Goal: Find specific page/section: Find specific page/section

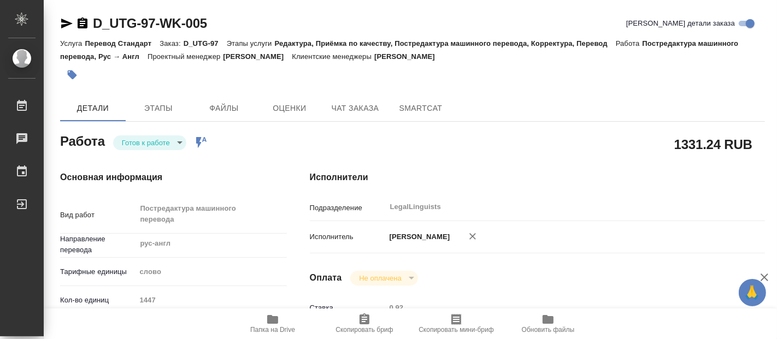
click at [181, 140] on body "🙏 .cls-1 fill:#fff; AWATERA [PERSON_NAME] 0 Чаты График Выйти D_UTG-97-WK-005 К…" at bounding box center [388, 169] width 777 height 339
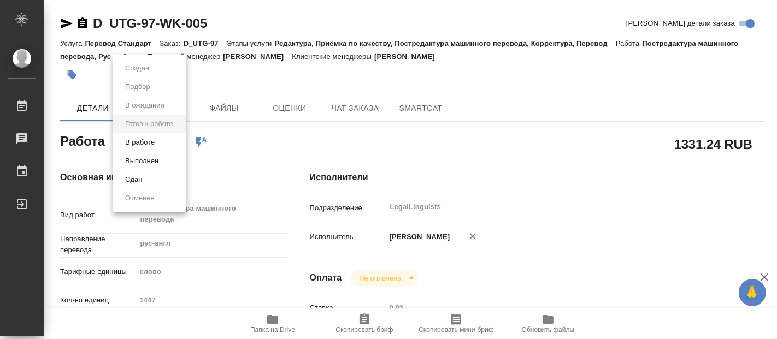
click at [157, 139] on button "В работе" at bounding box center [140, 143] width 36 height 12
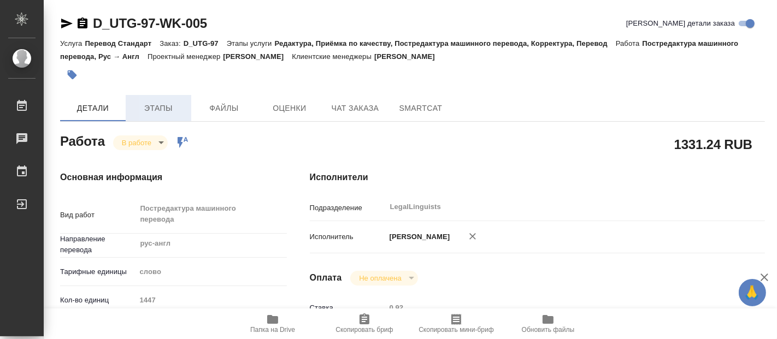
type textarea "x"
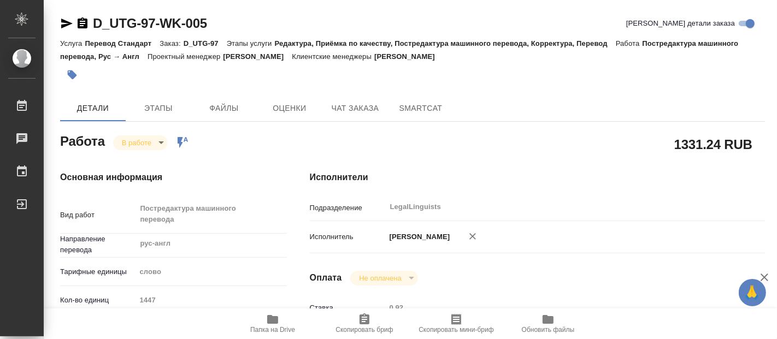
type textarea "x"
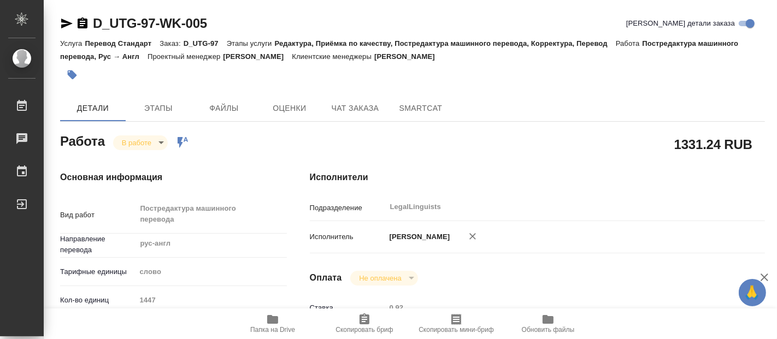
type textarea "x"
